Goal: Task Accomplishment & Management: Complete application form

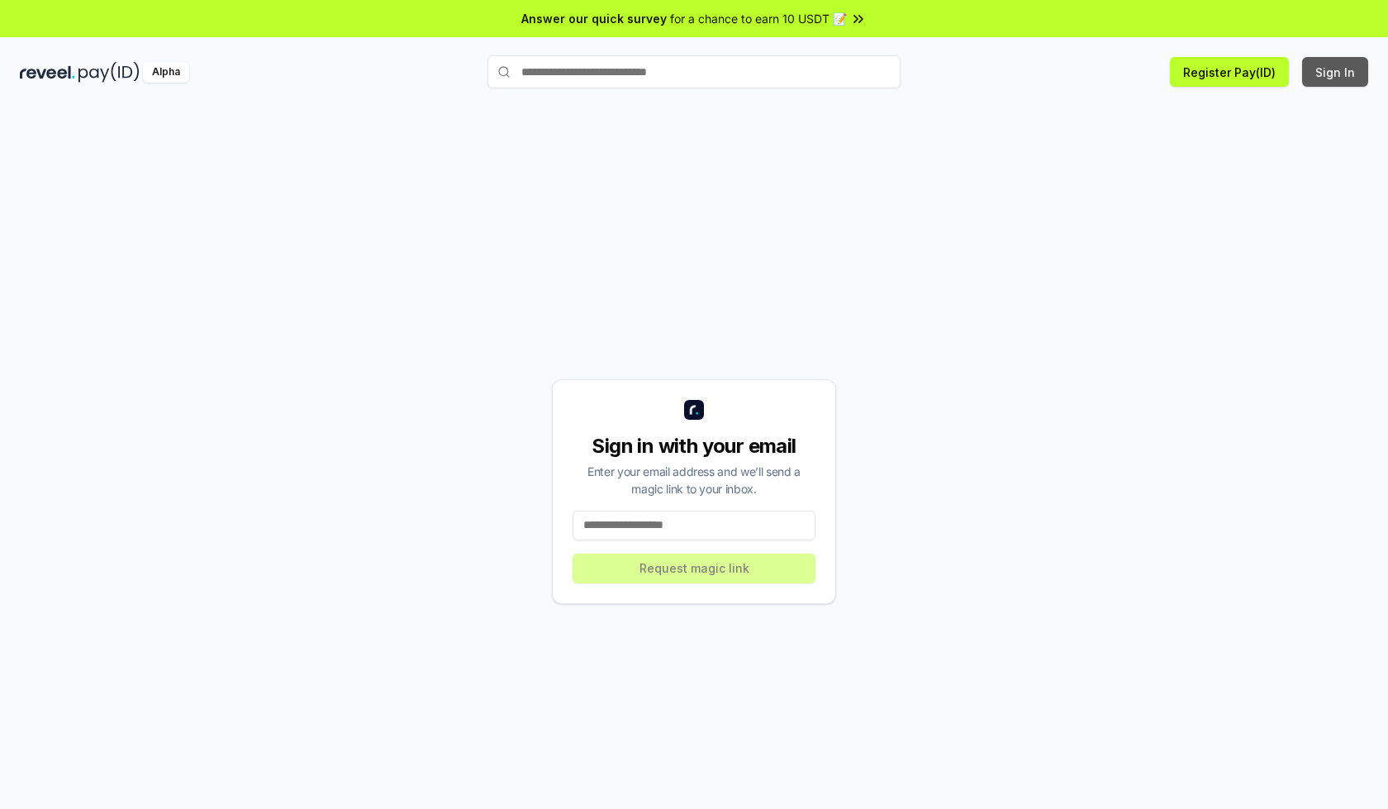
click at [1336, 72] on button "Sign In" at bounding box center [1335, 72] width 66 height 30
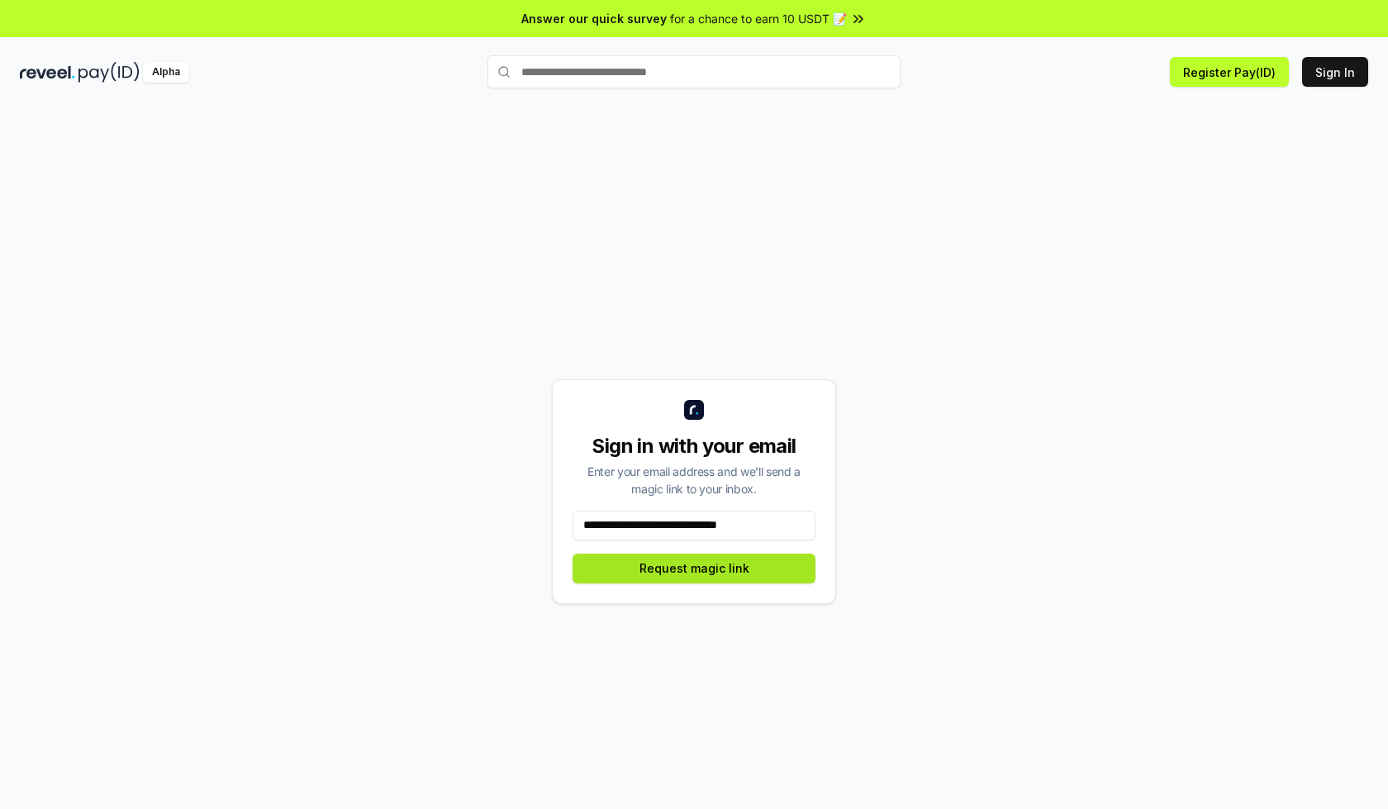
type input "**********"
click at [694, 568] on button "Request magic link" at bounding box center [694, 569] width 243 height 30
